Goal: Use online tool/utility

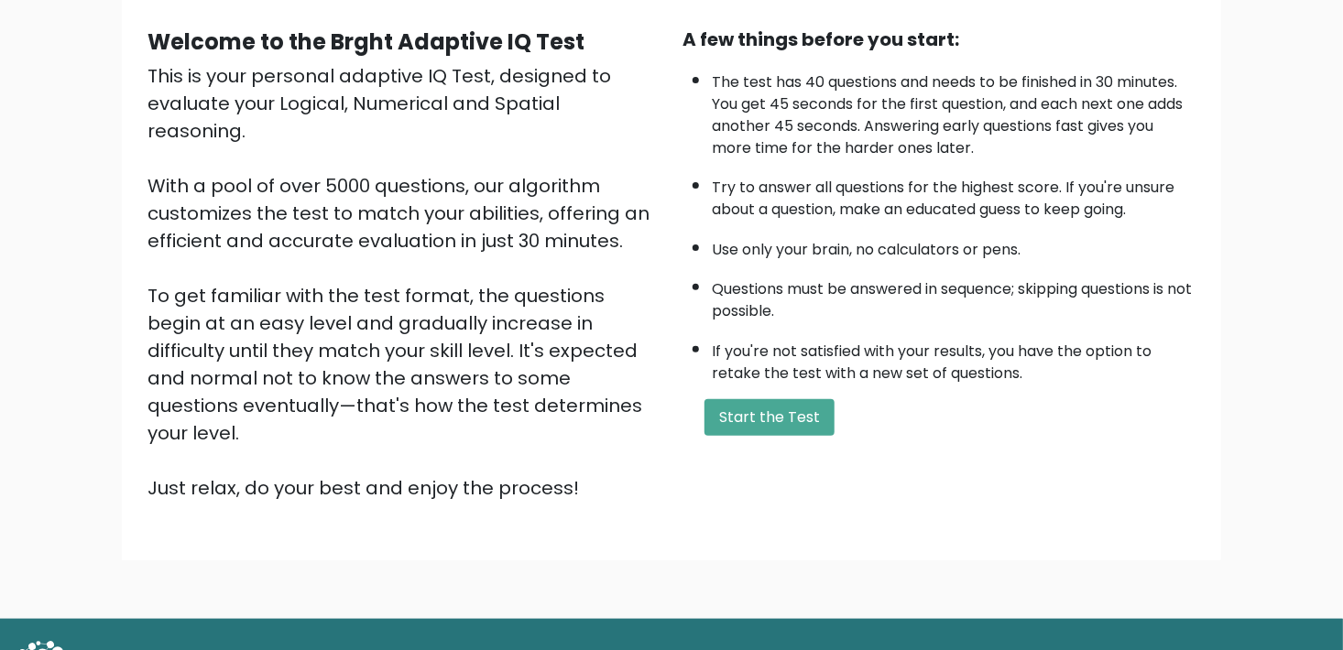
scroll to position [178, 0]
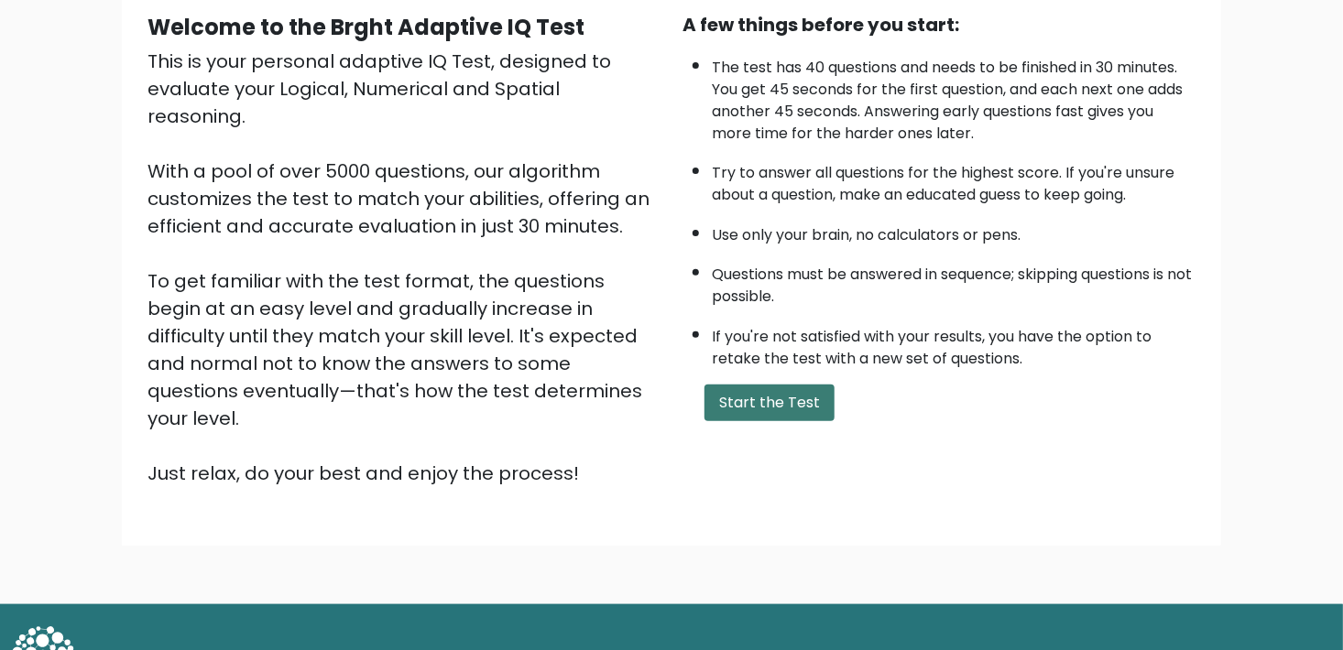
click at [730, 397] on button "Start the Test" at bounding box center [769, 403] width 130 height 37
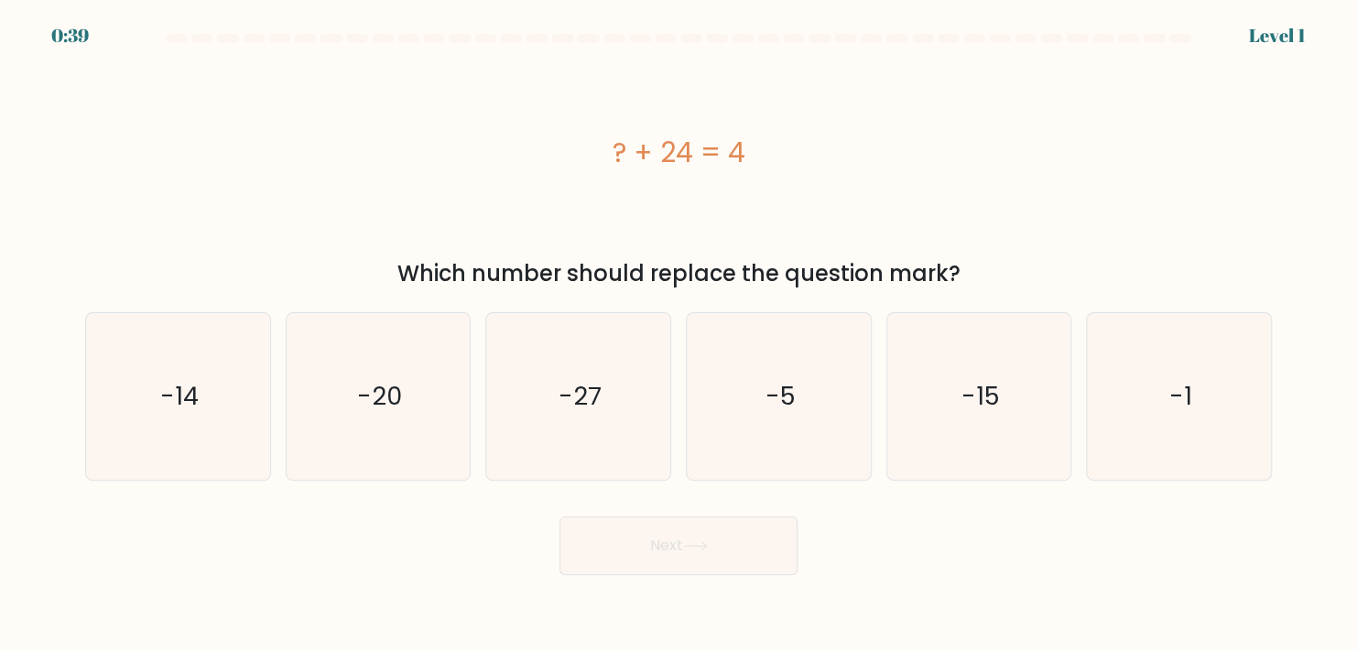
drag, startPoint x: 977, startPoint y: 270, endPoint x: 592, endPoint y: 126, distance: 411.5
click at [592, 126] on div "? + 24 = 4 Which number should replace the question mark?" at bounding box center [678, 172] width 1209 height 235
copy div "? + 24 = 4 Which number should replace the question mark?"
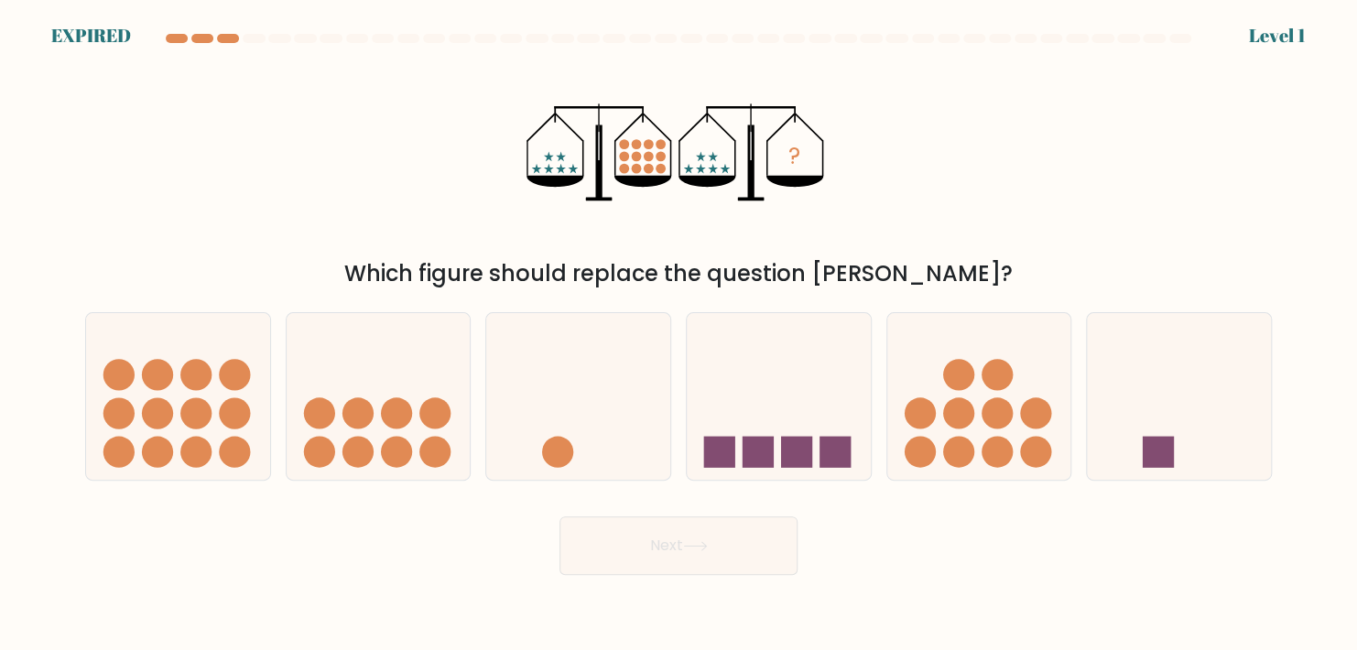
drag, startPoint x: 982, startPoint y: 251, endPoint x: 545, endPoint y: 148, distance: 448.7
click at [545, 148] on div "? Which figure should replace the question mark?" at bounding box center [678, 172] width 1209 height 235
click at [195, 405] on circle at bounding box center [195, 412] width 31 height 31
click at [679, 334] on input "a." at bounding box center [679, 329] width 1 height 9
radio input "true"
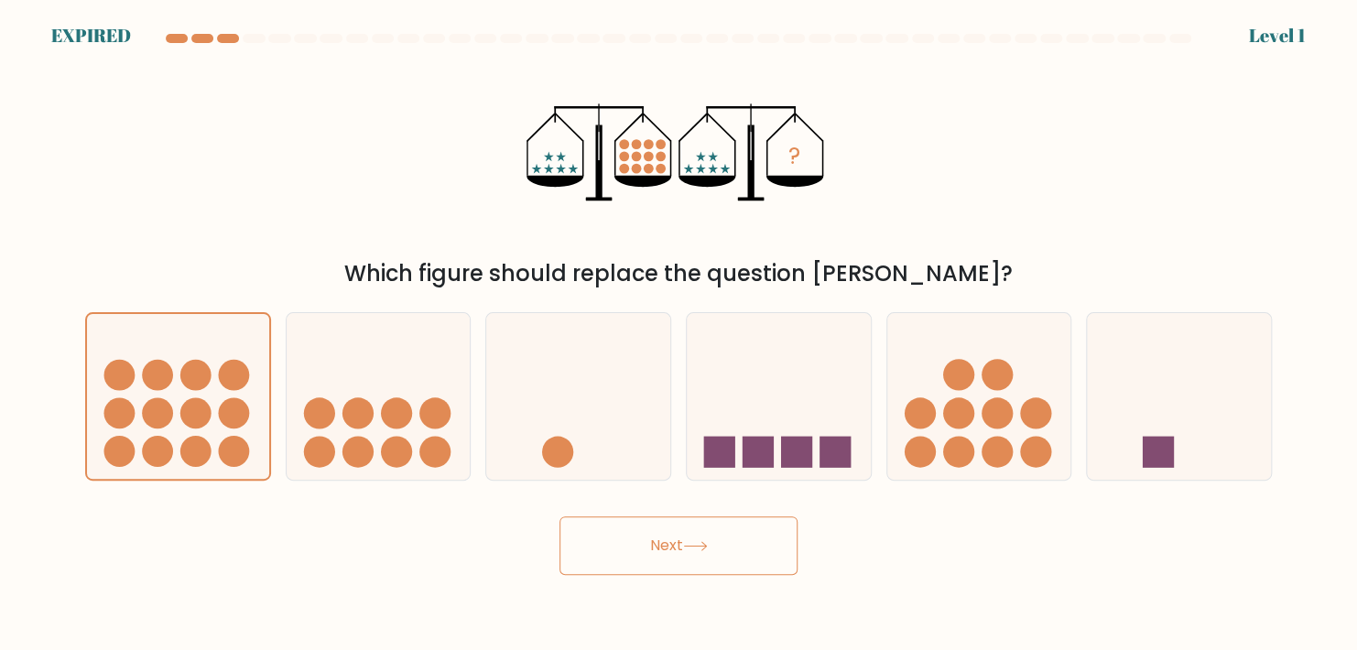
click at [730, 544] on button "Next" at bounding box center [679, 546] width 238 height 59
click at [184, 390] on icon at bounding box center [178, 396] width 182 height 151
click at [679, 334] on input "a." at bounding box center [679, 329] width 1 height 9
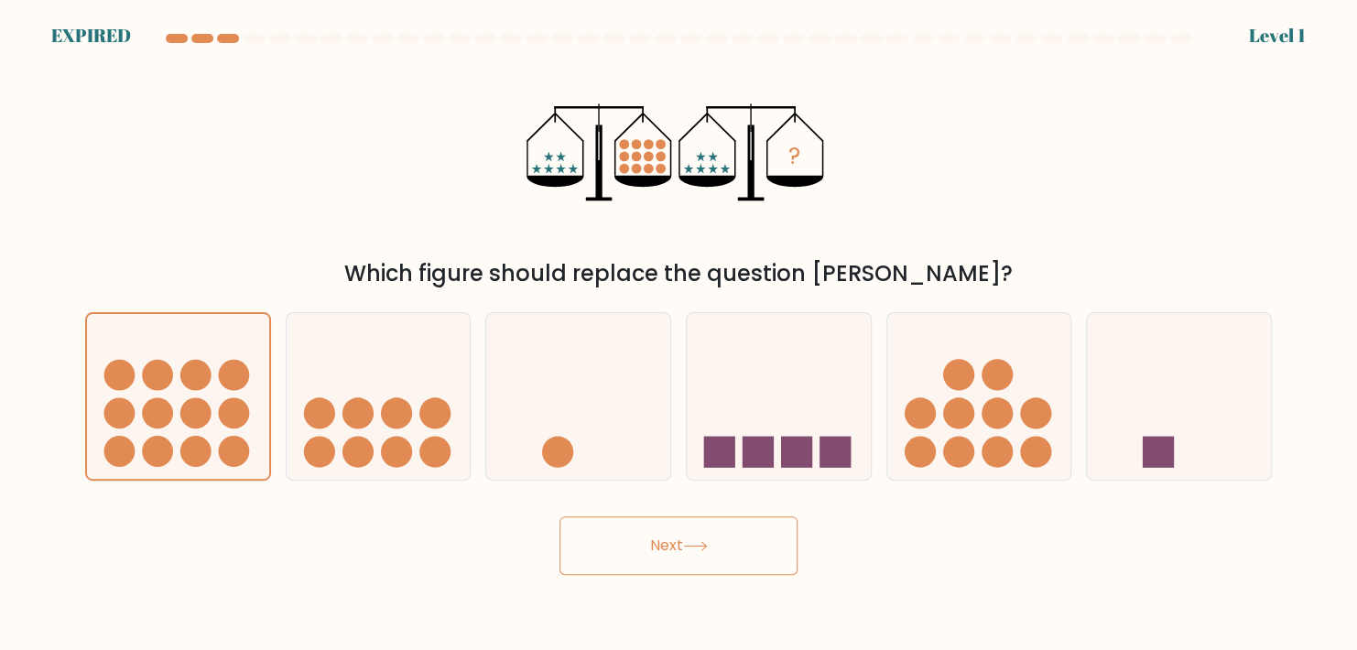
click at [744, 566] on button "Next" at bounding box center [679, 546] width 238 height 59
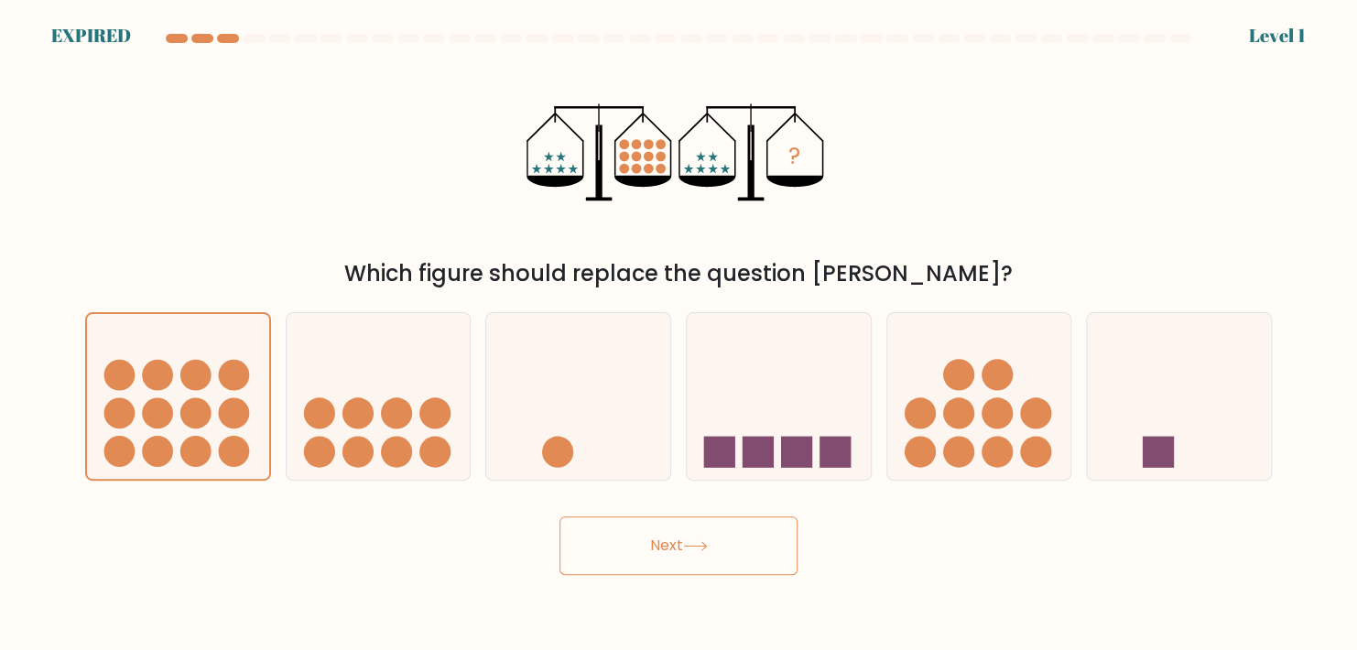
click at [744, 566] on button "Next" at bounding box center [679, 546] width 238 height 59
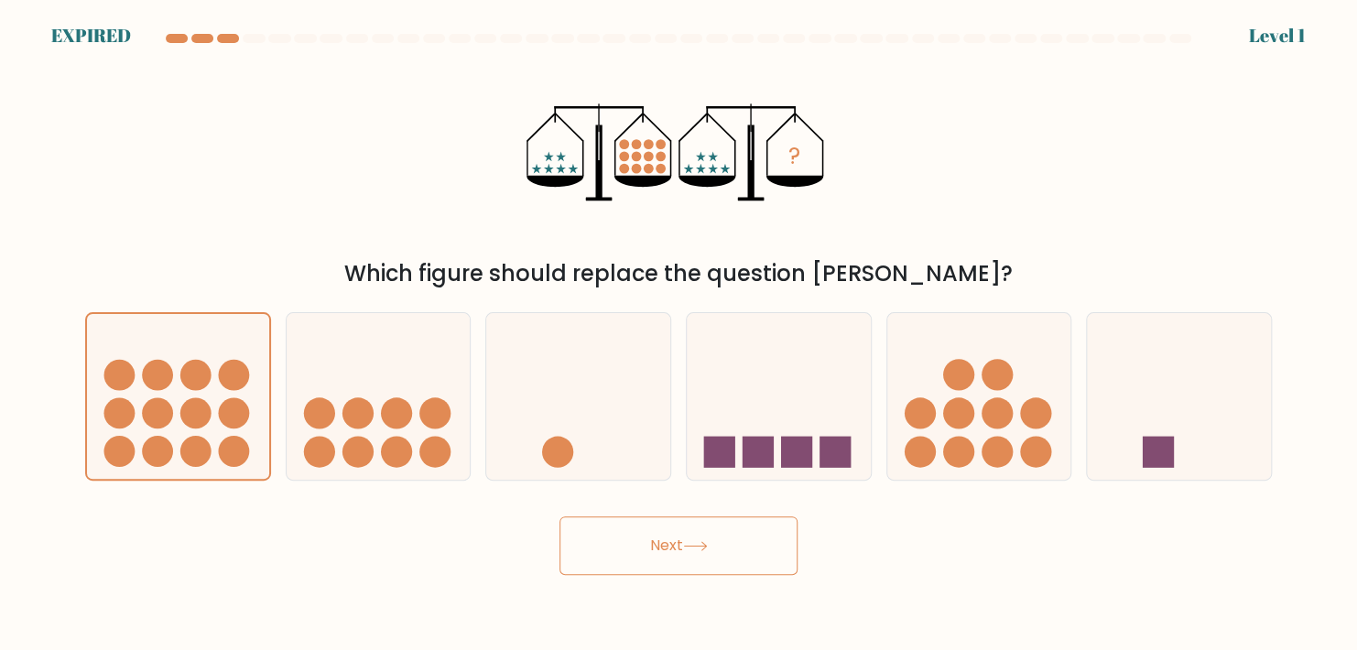
click at [669, 522] on button "Next" at bounding box center [679, 546] width 238 height 59
click at [690, 559] on button "Next" at bounding box center [679, 546] width 238 height 59
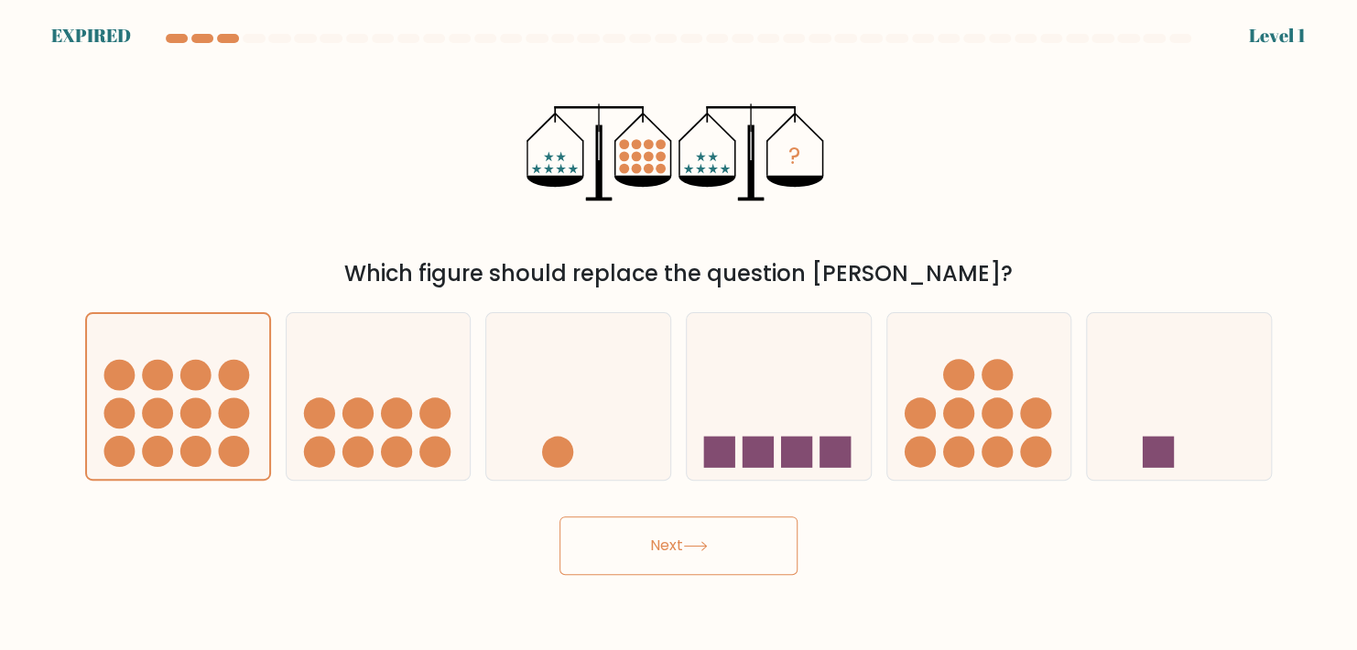
click at [690, 559] on button "Next" at bounding box center [679, 546] width 238 height 59
drag, startPoint x: 690, startPoint y: 559, endPoint x: 710, endPoint y: 282, distance: 277.3
click at [710, 282] on form at bounding box center [678, 304] width 1357 height 541
click at [216, 365] on icon at bounding box center [178, 396] width 182 height 151
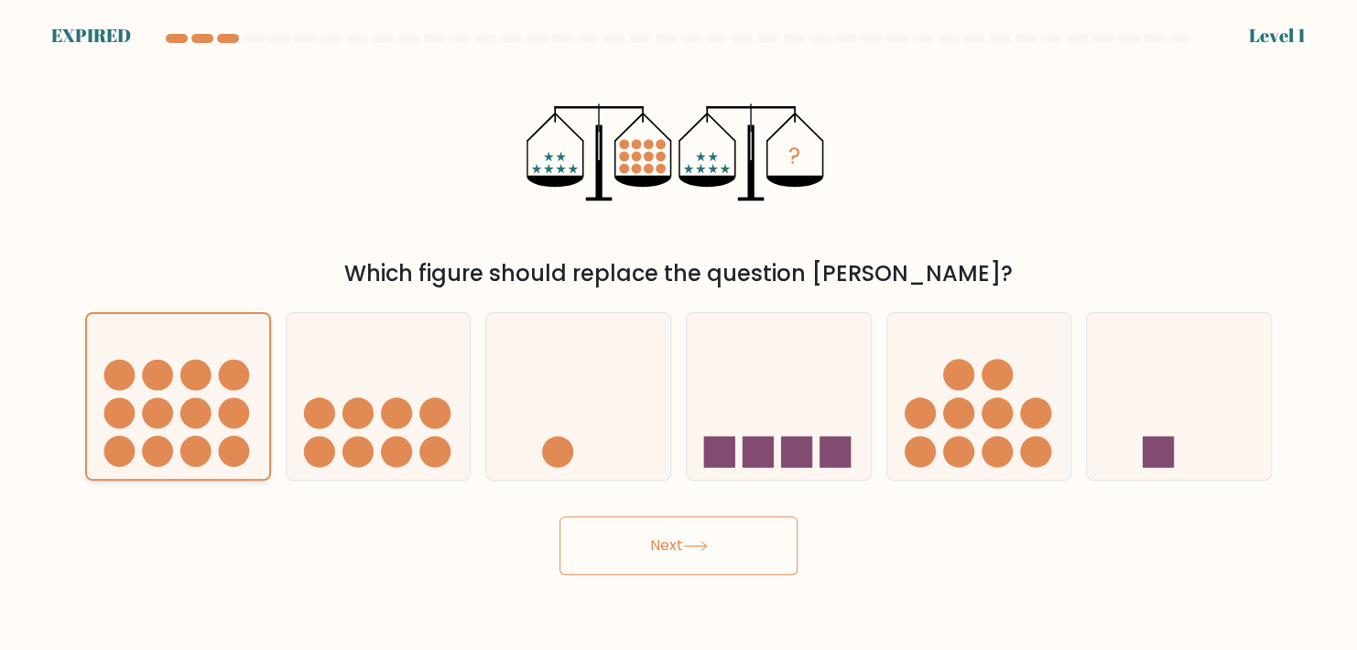
click at [679, 334] on input "a." at bounding box center [679, 329] width 1 height 9
click at [216, 365] on icon at bounding box center [178, 396] width 182 height 151
click at [679, 334] on input "a." at bounding box center [679, 329] width 1 height 9
click at [216, 365] on icon at bounding box center [178, 396] width 182 height 151
click at [679, 334] on input "a." at bounding box center [679, 329] width 1 height 9
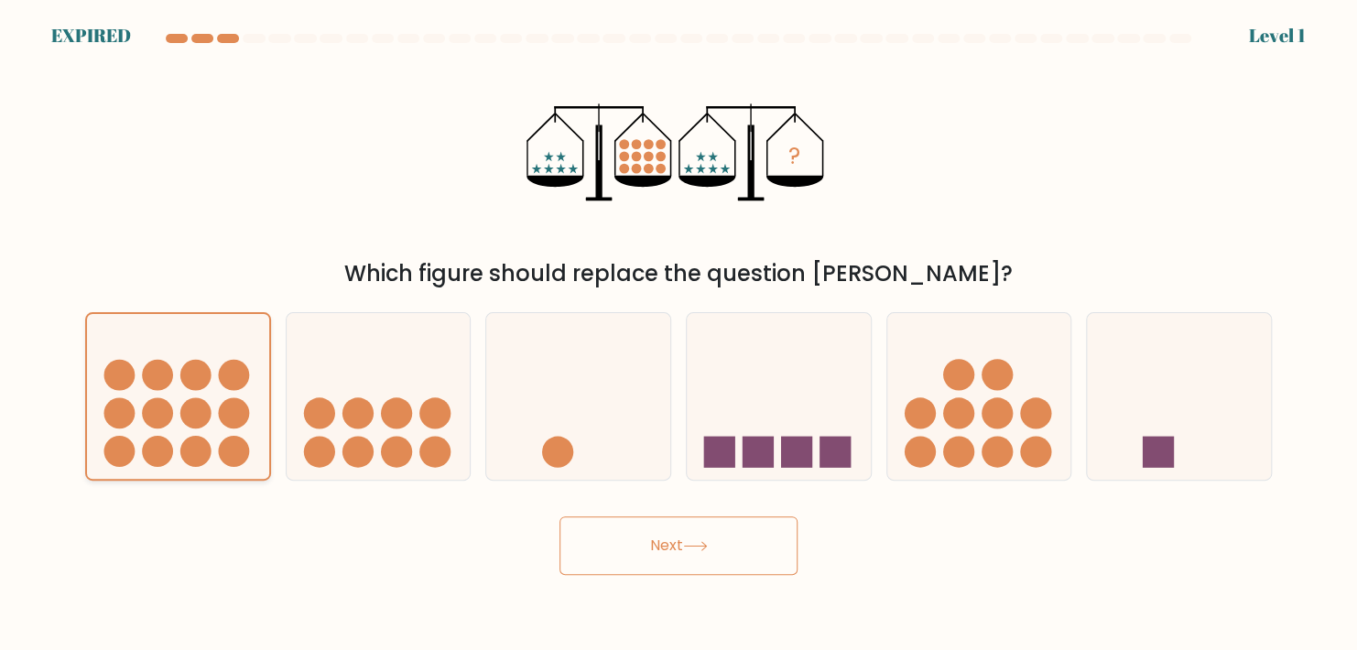
click at [216, 365] on icon at bounding box center [178, 396] width 182 height 151
click at [679, 334] on input "a." at bounding box center [679, 329] width 1 height 9
click at [216, 365] on icon at bounding box center [178, 396] width 182 height 151
click at [679, 334] on input "a." at bounding box center [679, 329] width 1 height 9
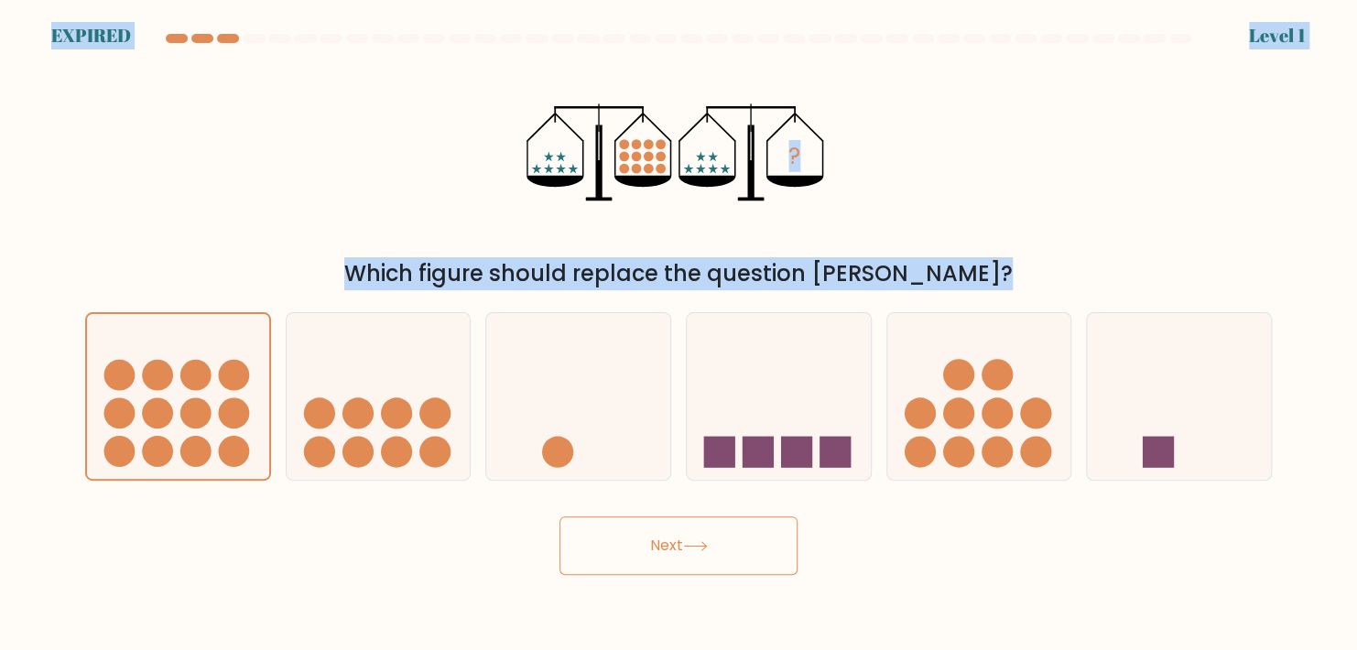
drag, startPoint x: 216, startPoint y: 365, endPoint x: 232, endPoint y: -69, distance: 434.4
click at [232, 0] on html "EXPIRED Level 1" at bounding box center [678, 325] width 1357 height 650
